Goal: Task Accomplishment & Management: Complete application form

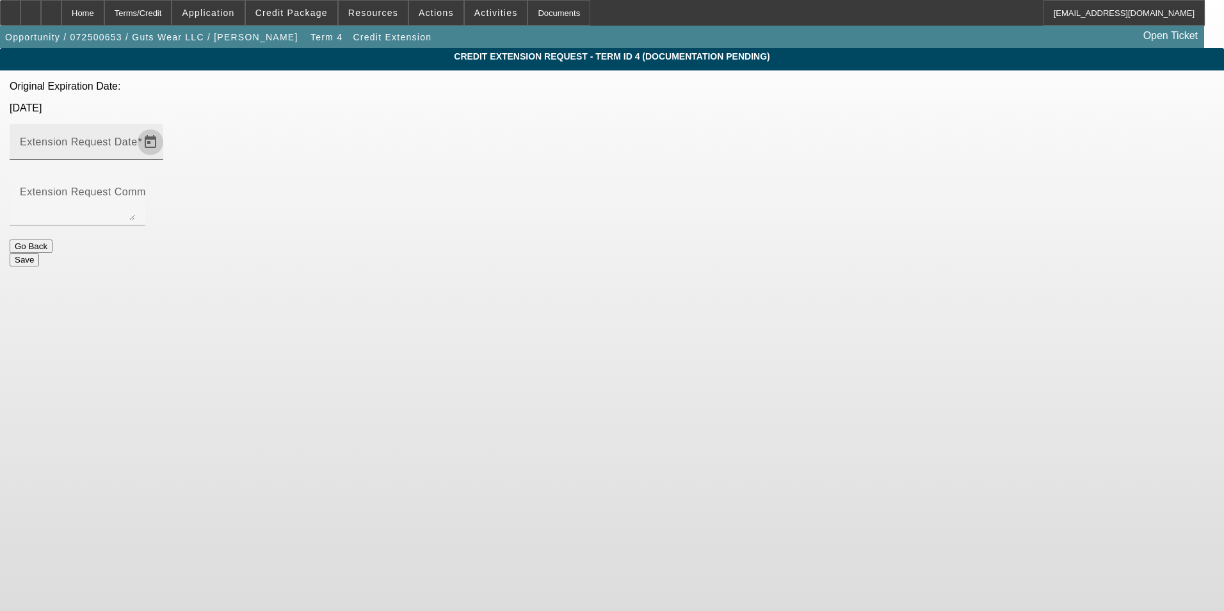
click at [166, 127] on span "Open calendar" at bounding box center [150, 142] width 31 height 31
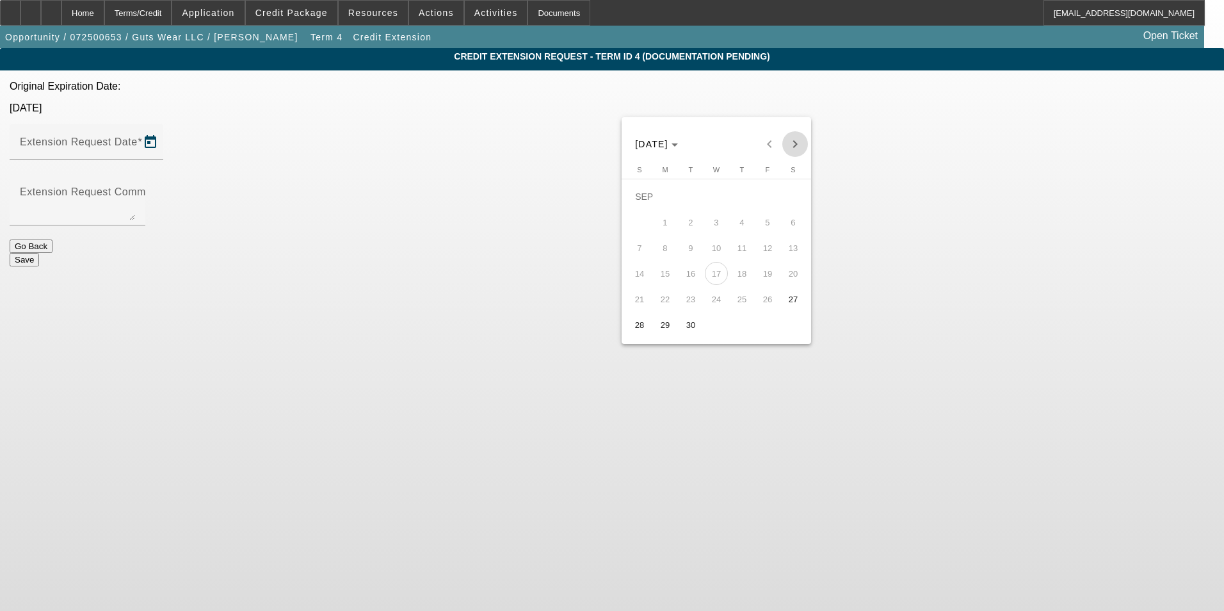
click at [791, 144] on span "Next month" at bounding box center [795, 144] width 26 height 26
click at [764, 305] on span "31" at bounding box center [767, 298] width 23 height 23
type input "[DATE]"
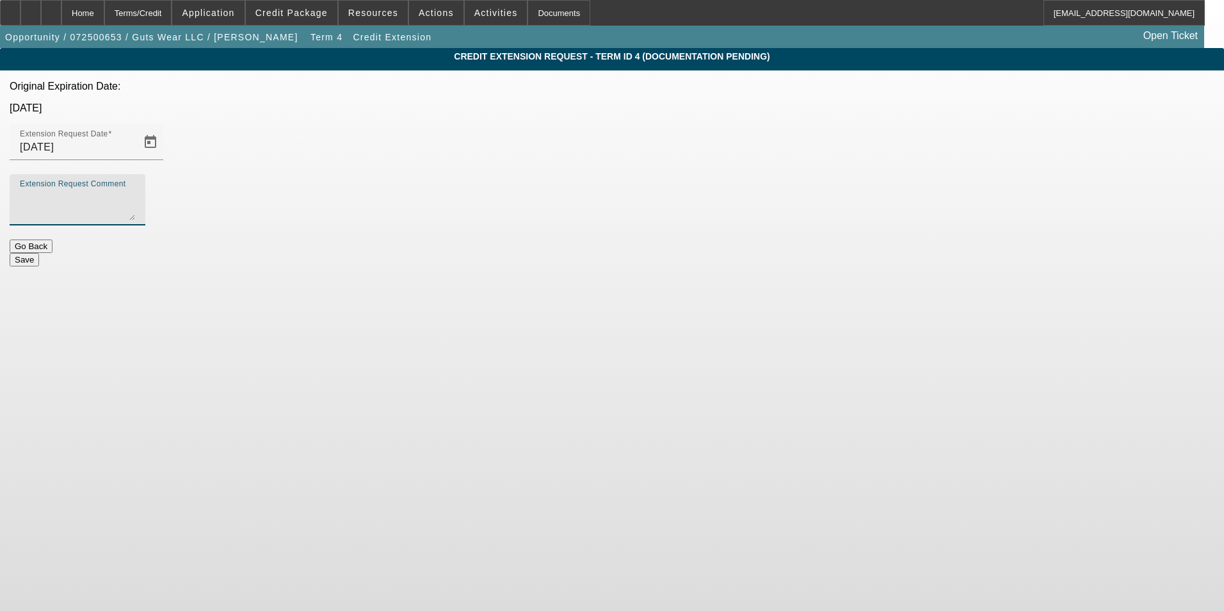
drag, startPoint x: 540, startPoint y: 161, endPoint x: 538, endPoint y: 155, distance: 6.7
click at [135, 189] on textarea "Extension Request Comment" at bounding box center [77, 204] width 115 height 31
type textarea "ship date is 10/14"
click at [39, 253] on button "Save" at bounding box center [24, 259] width 29 height 13
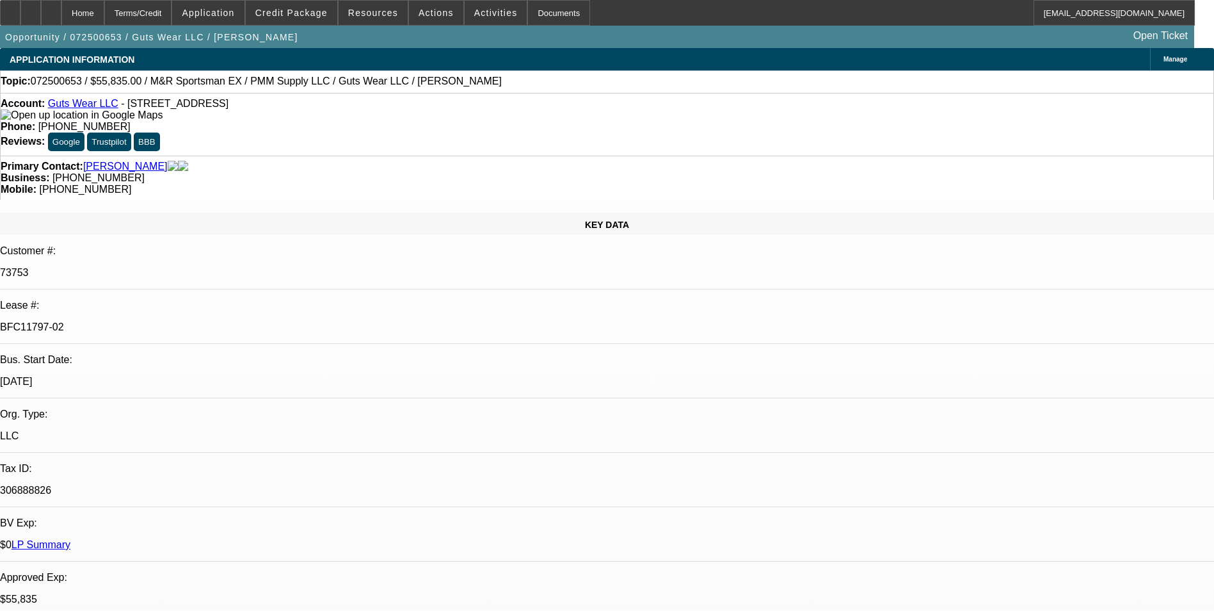
select select "0"
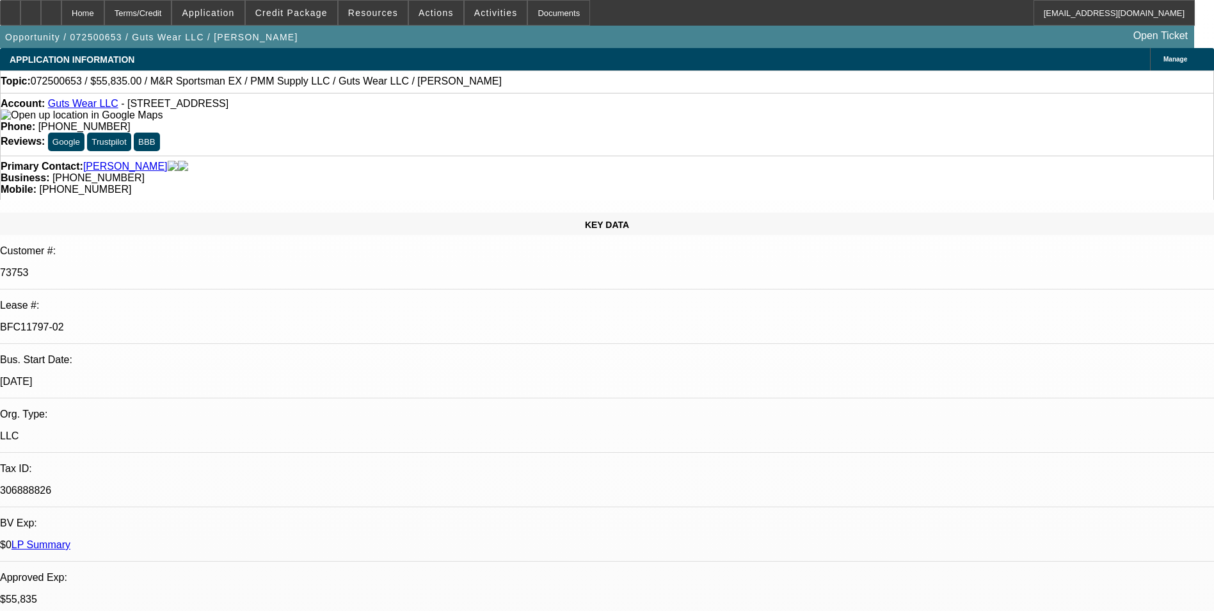
select select "0"
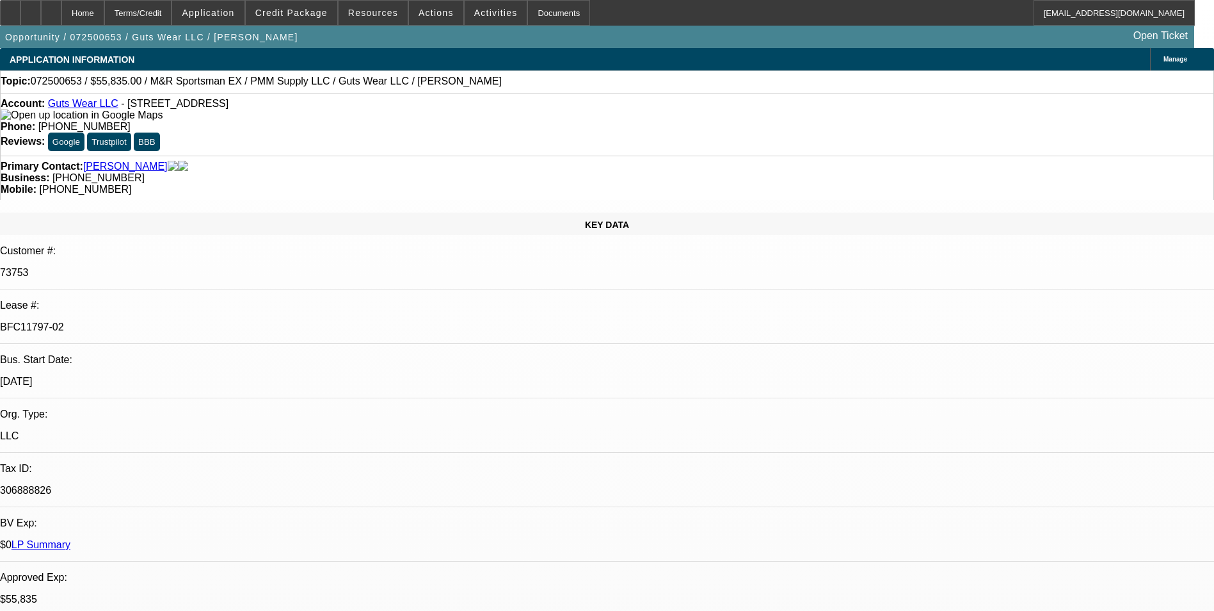
select select "0"
select select "1"
select select "2"
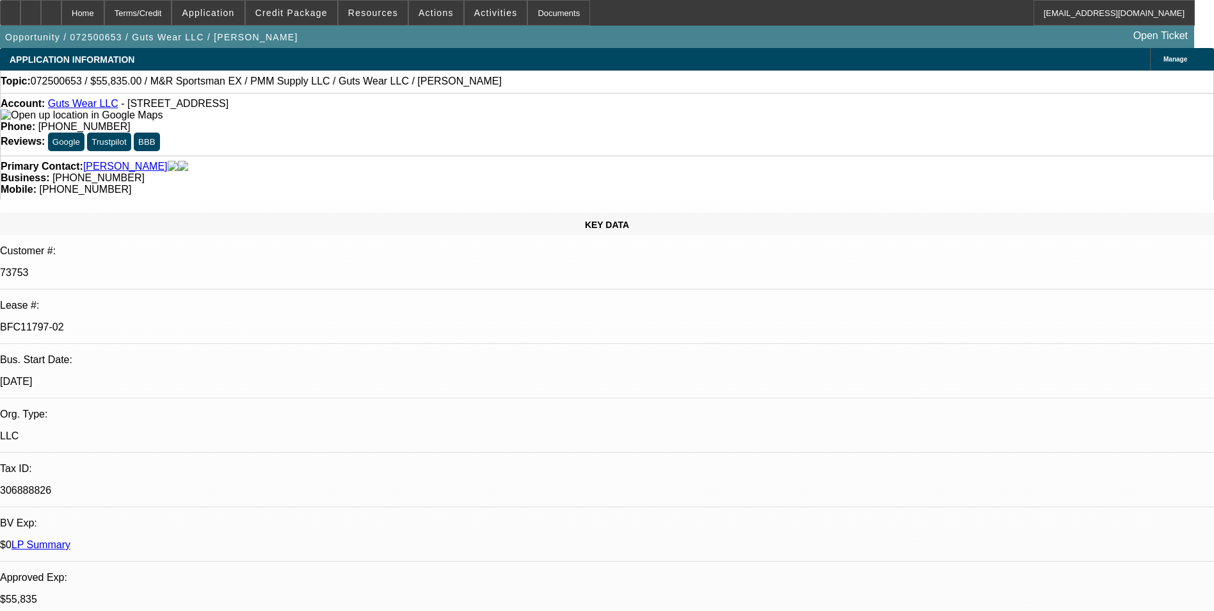
select select "1"
select select "2"
select select "1"
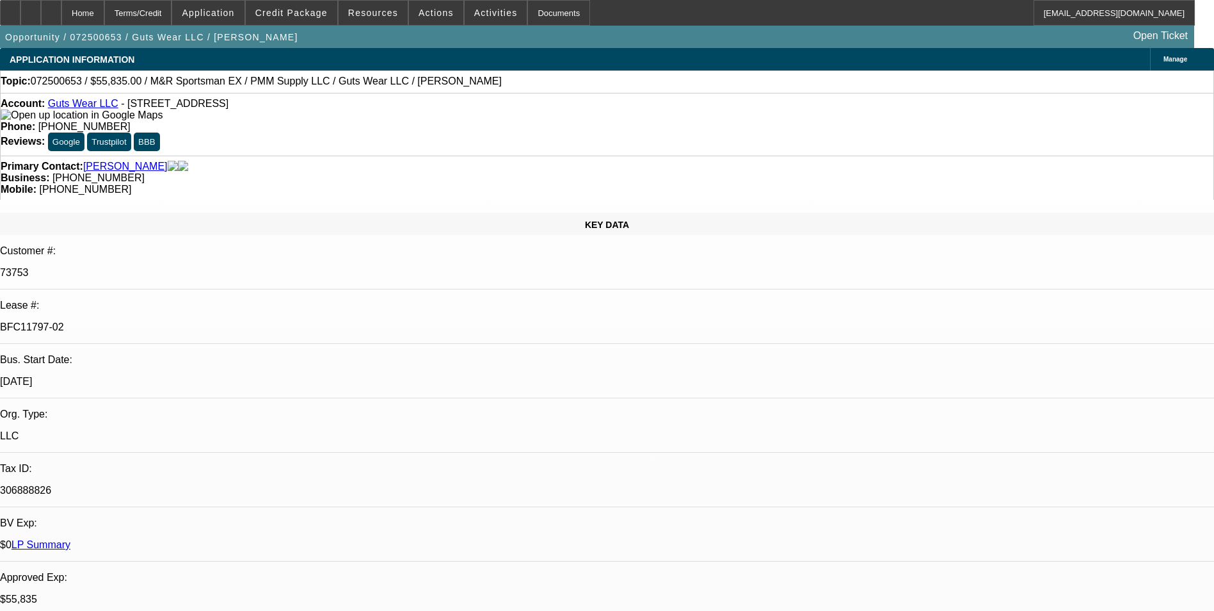
select select "2"
select select "1"
select select "2"
